Goal: Transaction & Acquisition: Purchase product/service

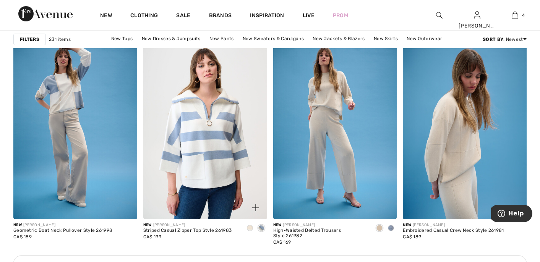
click at [201, 120] on img at bounding box center [205, 127] width 124 height 186
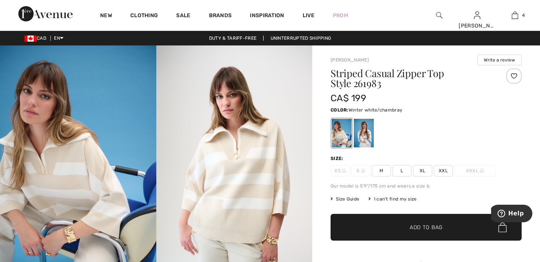
click at [368, 128] on div at bounding box center [364, 133] width 20 height 29
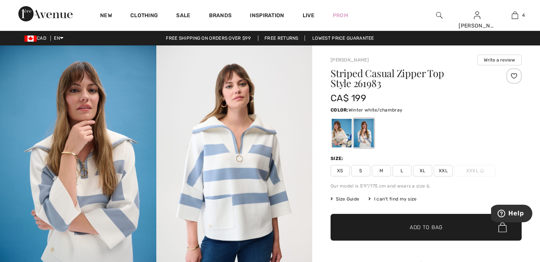
click at [423, 172] on span "XL" at bounding box center [422, 170] width 19 height 11
click at [409, 223] on span "✔ Added to Bag Add to Bag" at bounding box center [426, 227] width 191 height 27
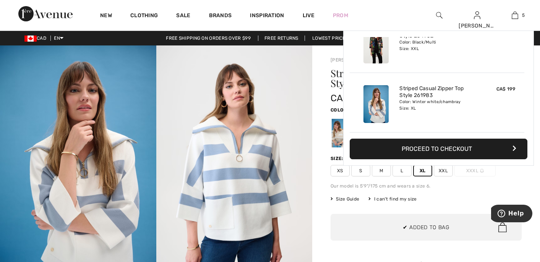
scroll to position [203, 0]
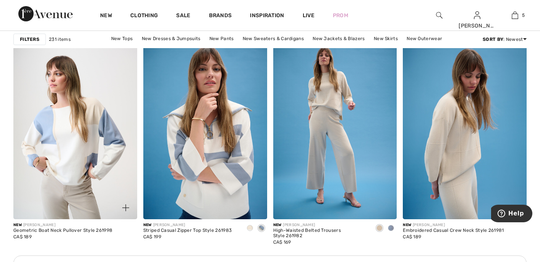
click at [82, 154] on img at bounding box center [75, 127] width 124 height 186
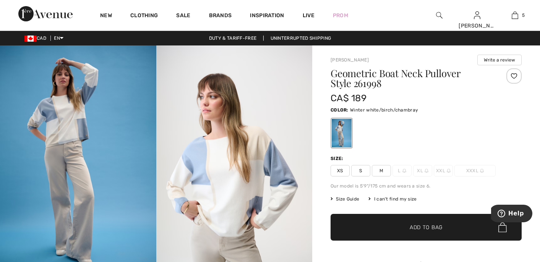
click at [423, 171] on span "XL" at bounding box center [422, 170] width 19 height 11
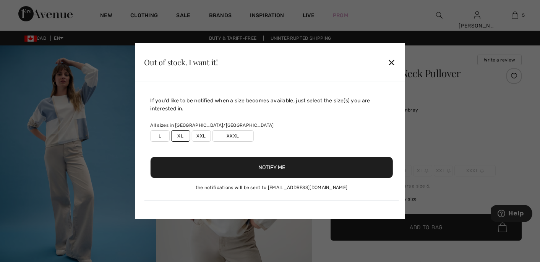
click at [324, 169] on button "Notify Me" at bounding box center [271, 167] width 243 height 21
click at [201, 135] on label "XXL" at bounding box center [201, 135] width 19 height 11
click at [228, 162] on button "Notify Me" at bounding box center [271, 167] width 243 height 21
click at [391, 58] on div "✕" at bounding box center [392, 62] width 8 height 16
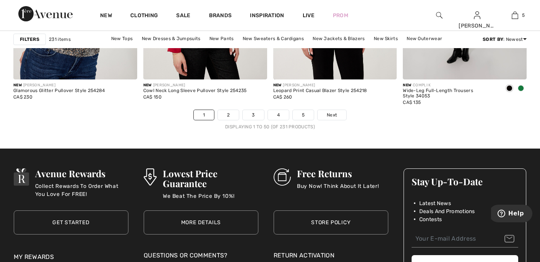
scroll to position [3372, 0]
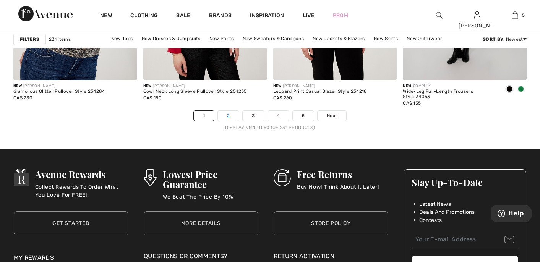
click at [227, 117] on link "2" at bounding box center [228, 116] width 21 height 10
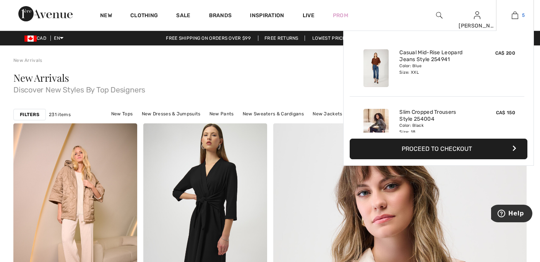
click at [513, 18] on img at bounding box center [515, 15] width 6 height 9
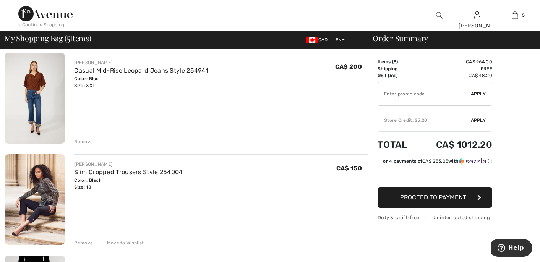
scroll to position [60, 0]
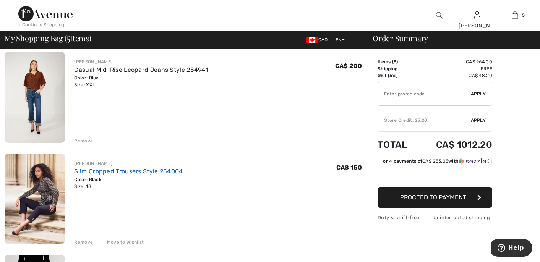
click at [120, 172] on link "Slim Cropped Trousers Style 254004" at bounding box center [128, 171] width 109 height 7
click at [116, 240] on div "Move to Wishlist" at bounding box center [123, 242] width 44 height 7
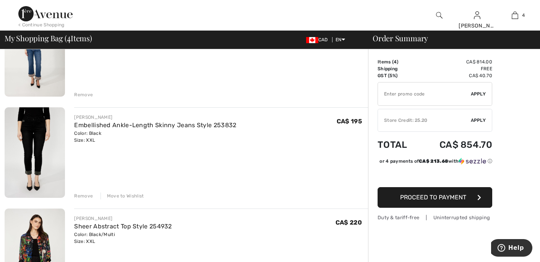
scroll to position [107, 0]
click at [162, 123] on link "Embellished Ankle-Length Skinny Jeans Style 253832" at bounding box center [155, 124] width 162 height 7
